Goal: Information Seeking & Learning: Learn about a topic

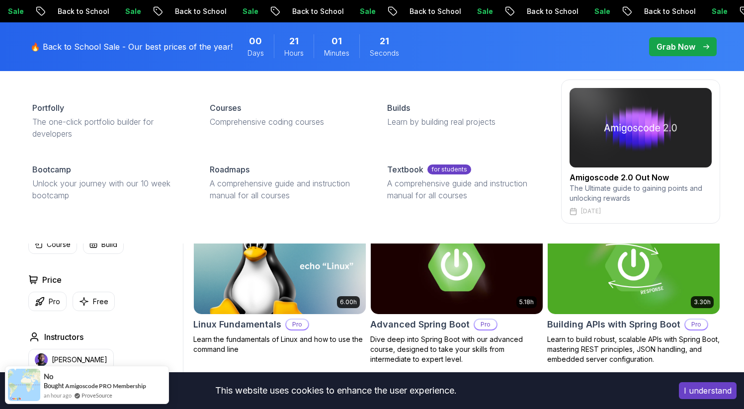
scroll to position [32, 0]
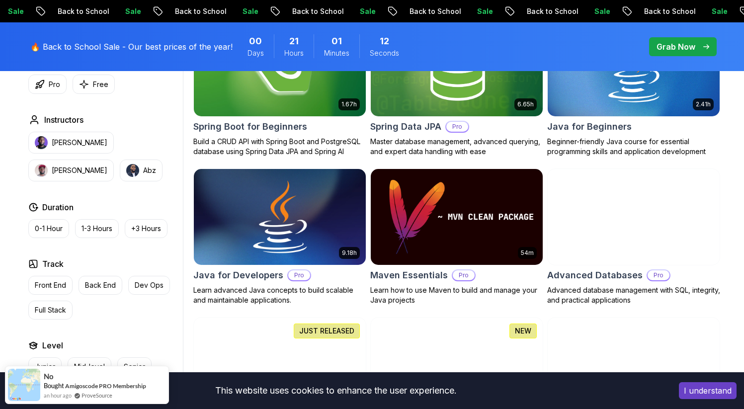
scroll to position [517, 0]
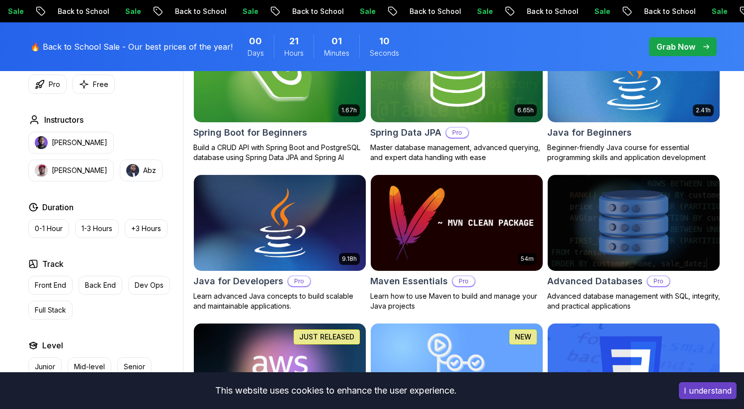
click at [603, 83] on img at bounding box center [633, 73] width 180 height 101
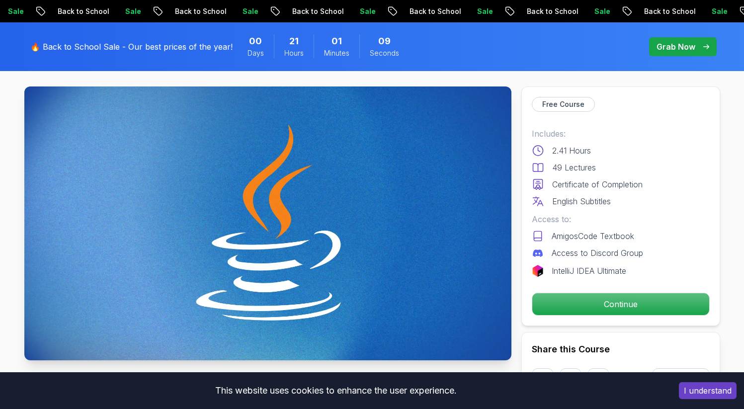
scroll to position [91, 0]
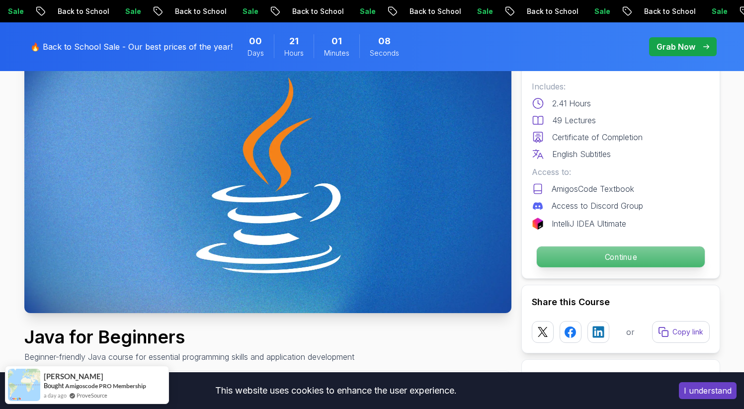
click at [581, 258] on p "Continue" at bounding box center [620, 256] width 168 height 21
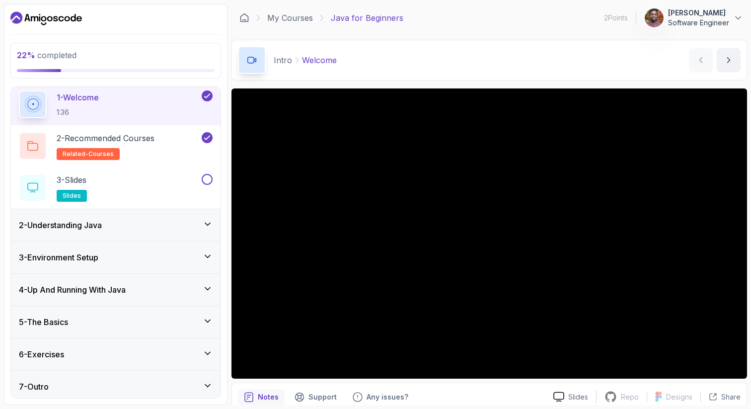
scroll to position [40, 0]
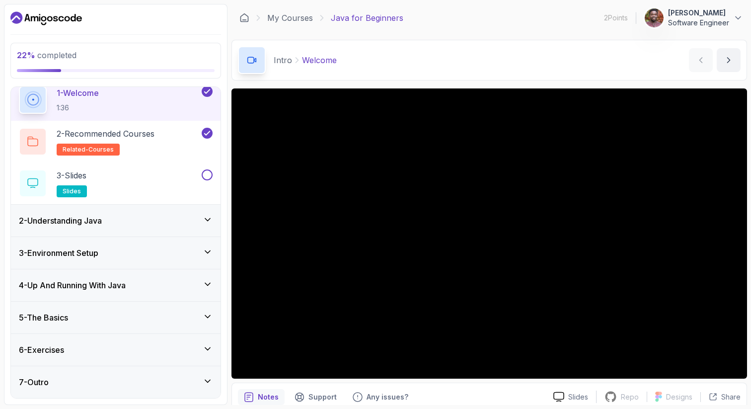
click at [187, 256] on div "3 - Environment Setup" at bounding box center [116, 253] width 194 height 12
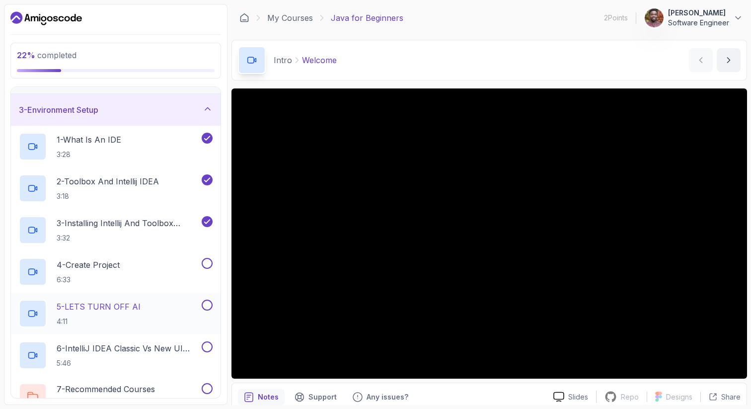
scroll to position [68, 0]
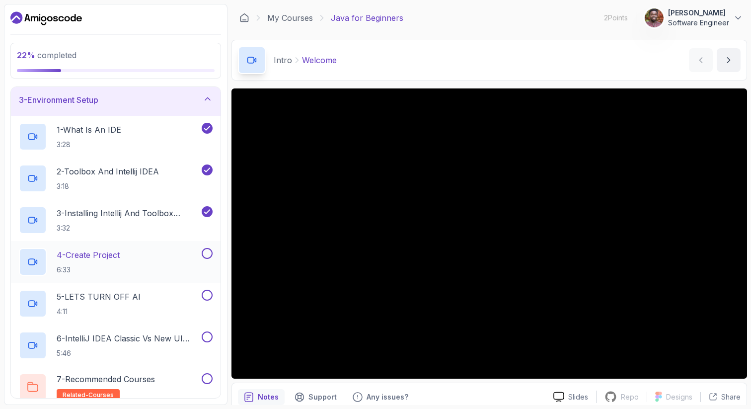
click at [112, 260] on p "4 - Create Project" at bounding box center [88, 255] width 63 height 12
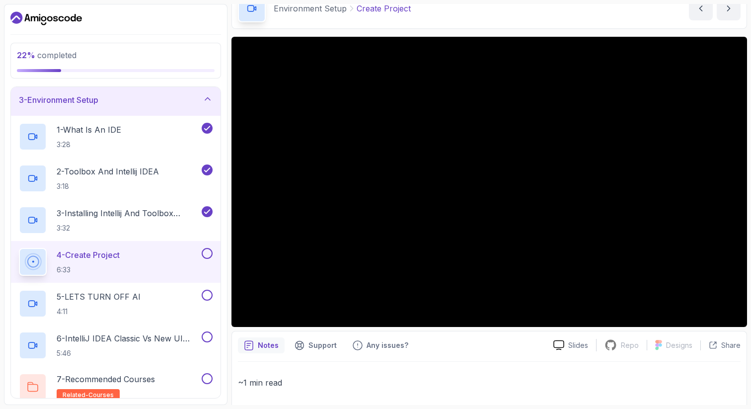
scroll to position [50, 0]
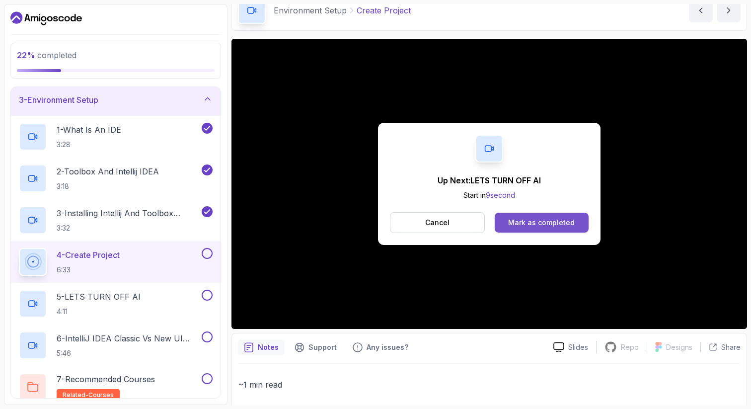
click at [517, 221] on div "Mark as completed" at bounding box center [541, 223] width 67 height 10
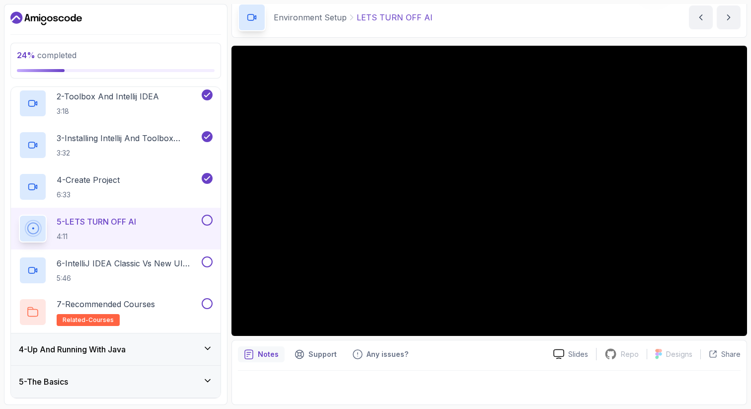
scroll to position [142, 0]
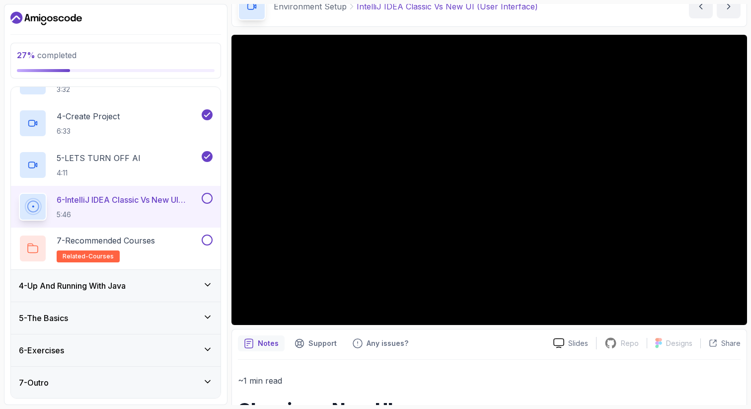
scroll to position [55, 0]
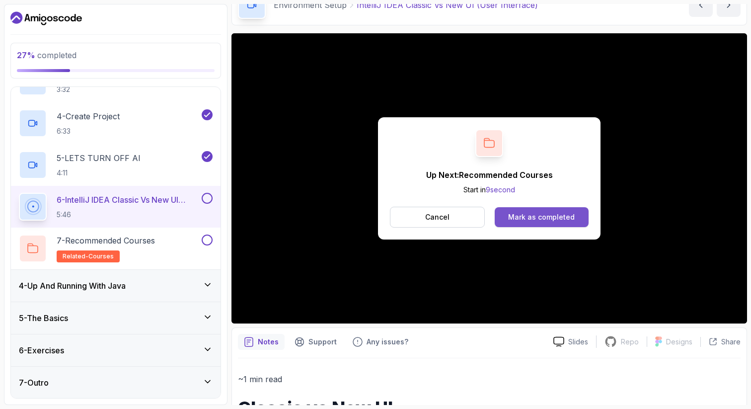
click at [536, 215] on div "Mark as completed" at bounding box center [541, 217] width 67 height 10
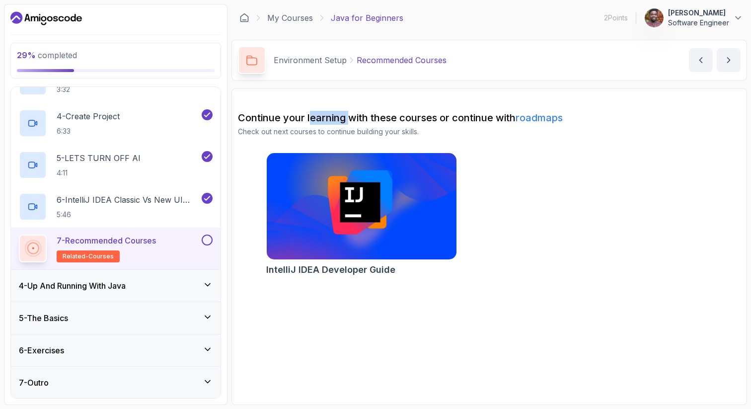
drag, startPoint x: 327, startPoint y: 118, endPoint x: 358, endPoint y: 117, distance: 30.8
click at [354, 117] on h2 "Continue your learning with these courses or continue with roadmaps" at bounding box center [489, 118] width 503 height 14
click at [371, 117] on h2 "Continue your learning with these courses or continue with roadmaps" at bounding box center [489, 118] width 503 height 14
click at [326, 121] on h2 "Continue your learning with these courses or continue with roadmaps" at bounding box center [489, 118] width 503 height 14
drag, startPoint x: 360, startPoint y: 120, endPoint x: 410, endPoint y: 119, distance: 50.2
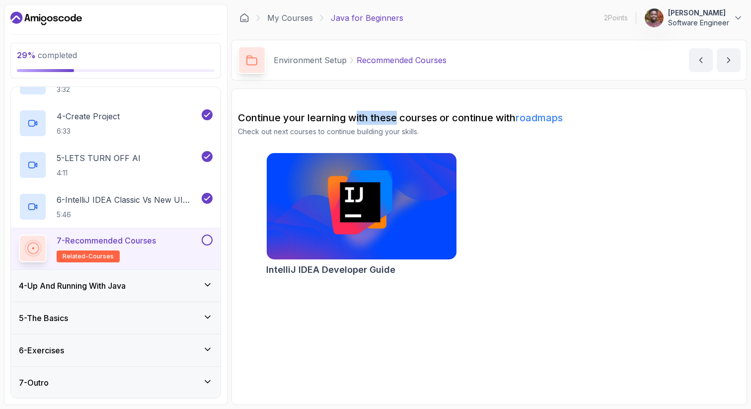
click at [401, 119] on h2 "Continue your learning with these courses or continue with roadmaps" at bounding box center [489, 118] width 503 height 14
click at [414, 118] on h2 "Continue your learning with these courses or continue with roadmaps" at bounding box center [489, 118] width 503 height 14
click at [722, 58] on button "next content" at bounding box center [729, 60] width 24 height 24
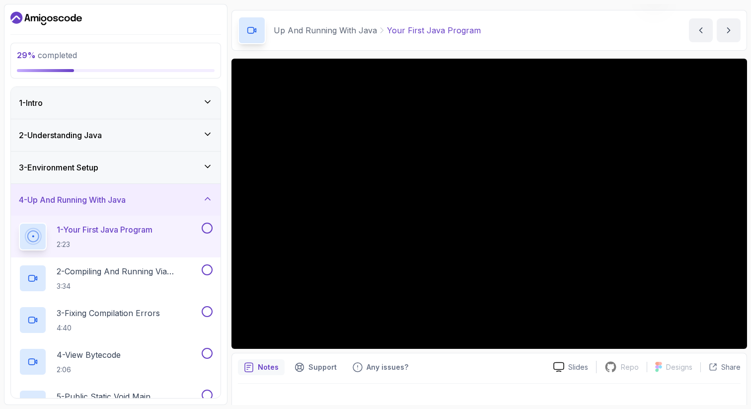
scroll to position [30, 0]
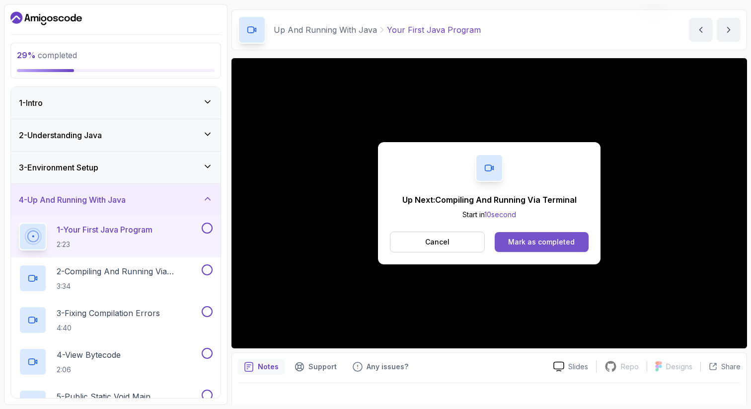
click at [550, 237] on div "Mark as completed" at bounding box center [541, 242] width 67 height 10
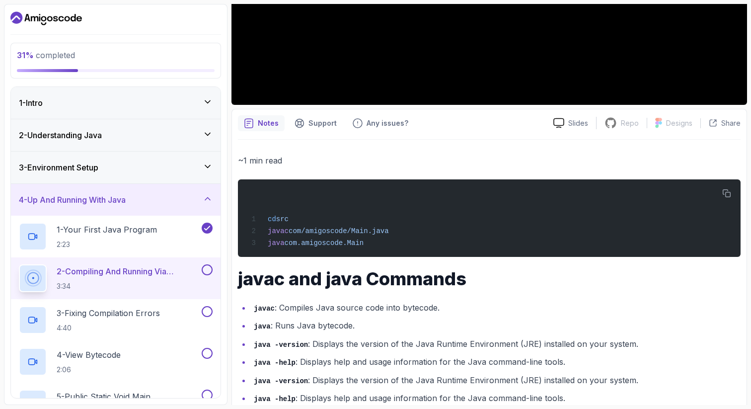
scroll to position [452, 0]
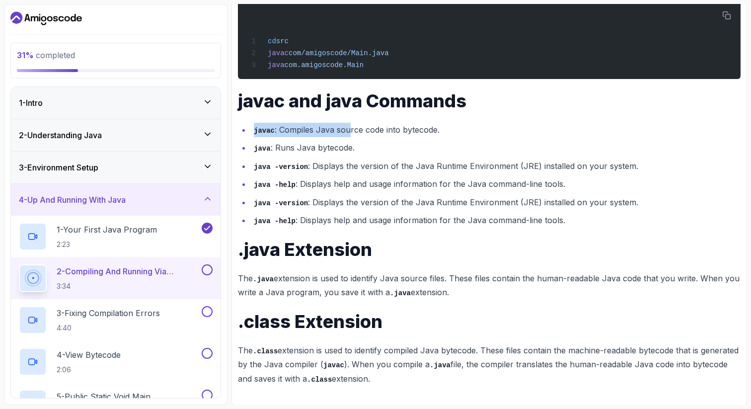
click at [364, 129] on li "javac : Compiles Java source code into bytecode." at bounding box center [496, 130] width 490 height 14
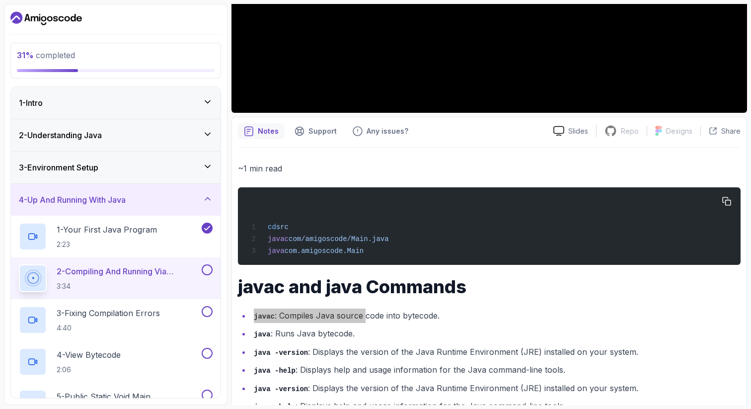
scroll to position [294, 0]
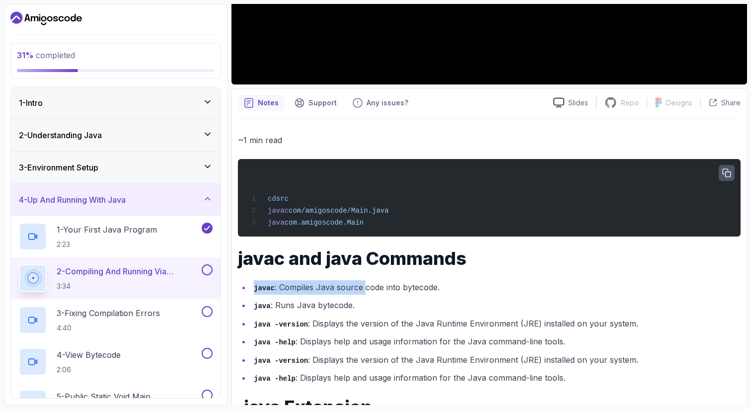
click at [727, 174] on icon "button" at bounding box center [726, 172] width 9 height 9
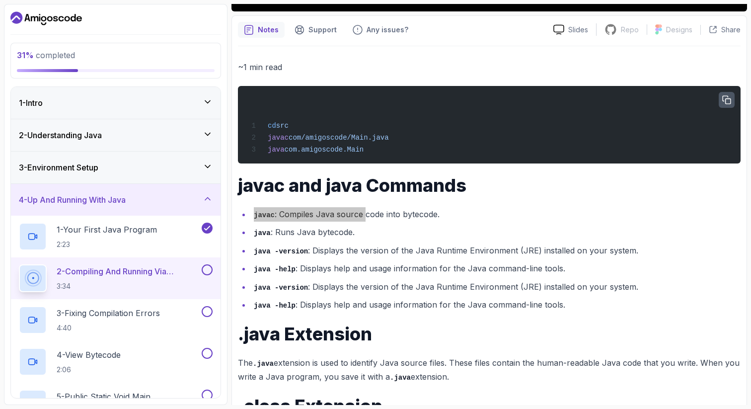
scroll to position [452, 0]
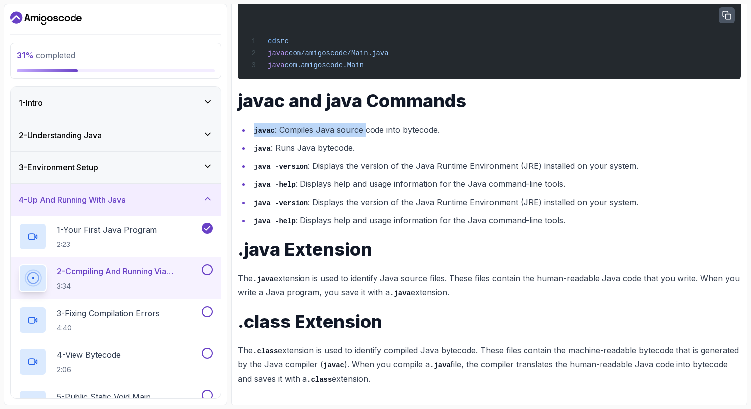
click at [241, 100] on h1 "javac and java Commands" at bounding box center [489, 101] width 503 height 20
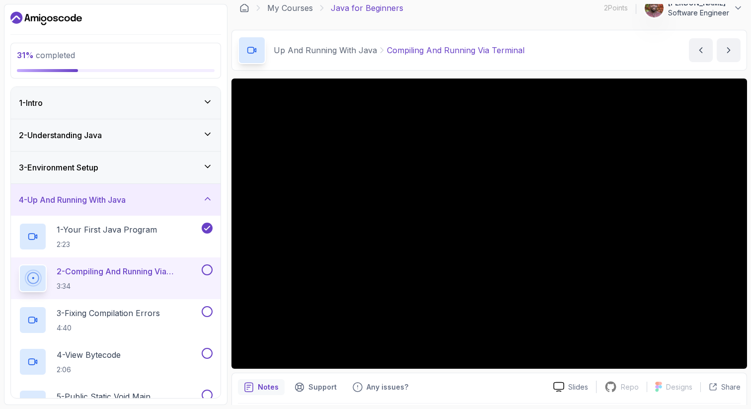
scroll to position [13, 0]
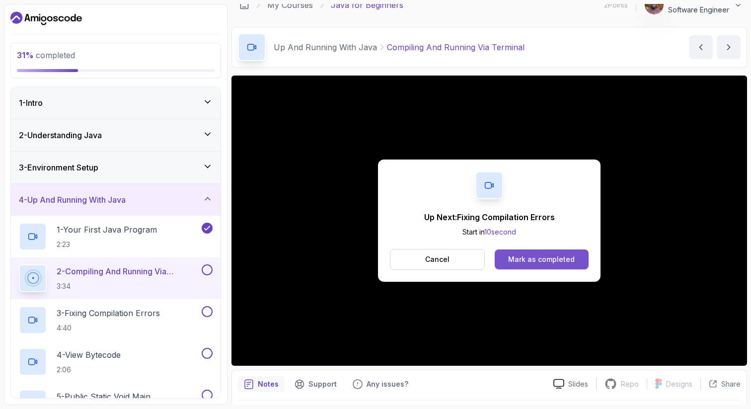
click at [527, 257] on div "Mark as completed" at bounding box center [541, 259] width 67 height 10
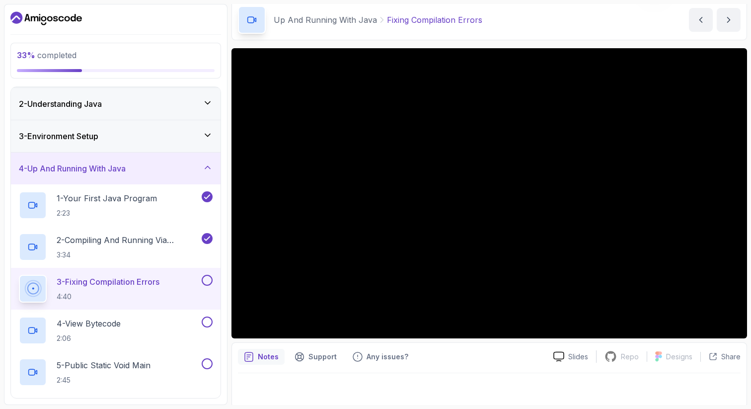
scroll to position [43, 0]
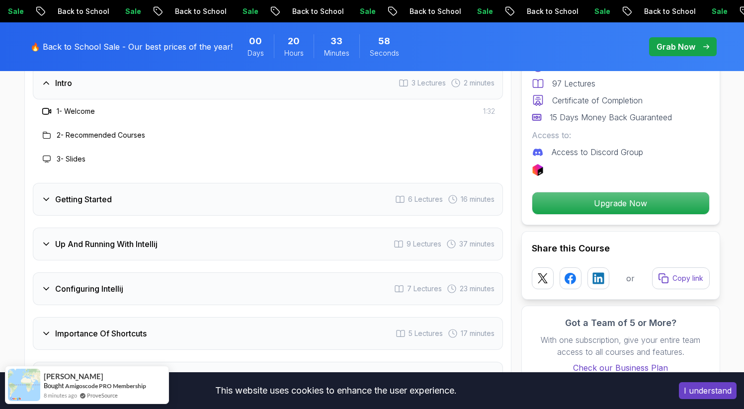
scroll to position [1462, 0]
click at [258, 186] on div "Getting Started 6 Lectures 16 minutes" at bounding box center [268, 197] width 470 height 33
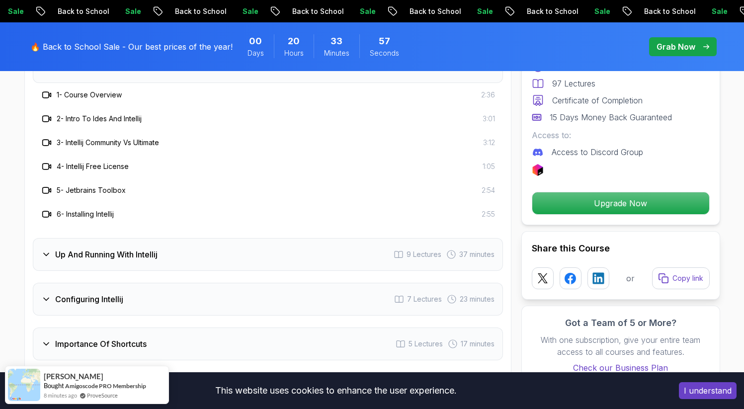
scroll to position [1522, 0]
click at [165, 239] on div "Up And Running With Intellij 9 Lectures 37 minutes" at bounding box center [268, 253] width 470 height 33
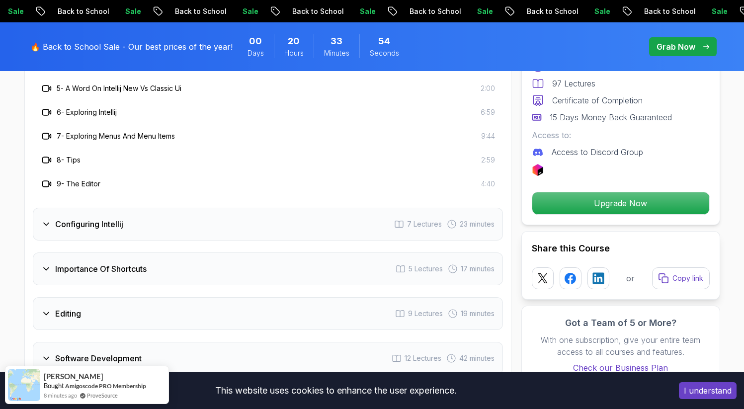
scroll to position [1675, 0]
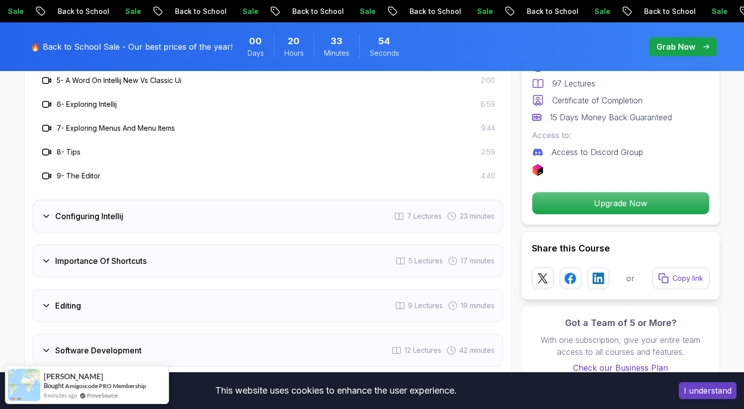
click at [101, 200] on div "Configuring Intellij 7 Lectures 23 minutes" at bounding box center [268, 216] width 470 height 33
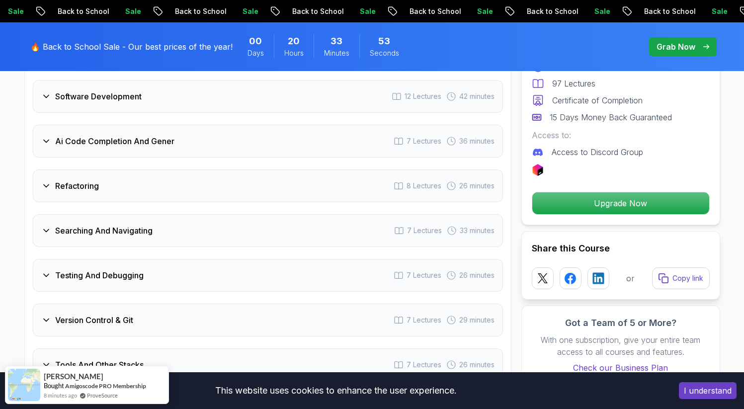
scroll to position [1975, 0]
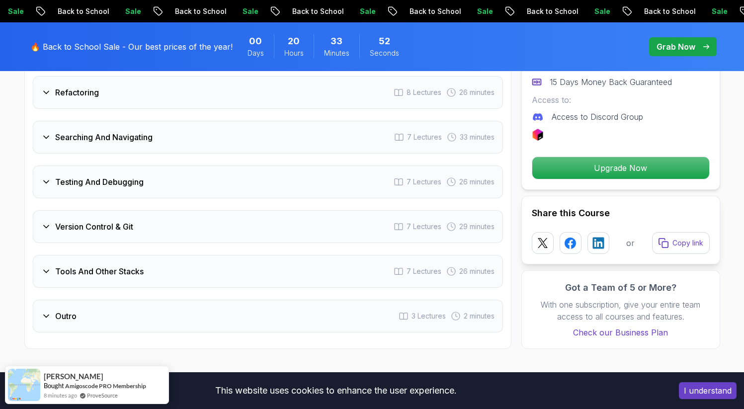
click at [91, 165] on div "Testing And Debugging 7 Lectures 26 minutes" at bounding box center [268, 181] width 470 height 33
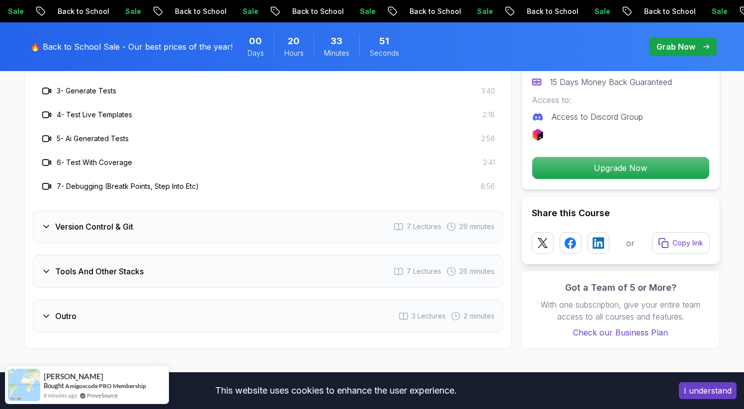
scroll to position [1808, 0]
